Goal: Understand process/instructions: Learn about a topic

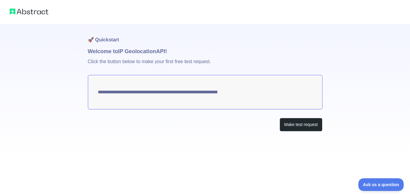
drag, startPoint x: 211, startPoint y: 89, endPoint x: 133, endPoint y: 80, distance: 77.8
click at [292, 124] on button "Make test request" at bounding box center [301, 125] width 43 height 14
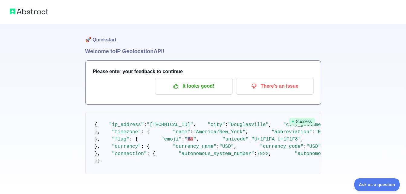
click at [106, 124] on pre "{ "ip_address" : "[TECHNICAL_ID]" , "city" : "[GEOGRAPHIC_DATA]" , "city_geonam…" at bounding box center [203, 143] width 236 height 62
